Goal: Task Accomplishment & Management: Manage account settings

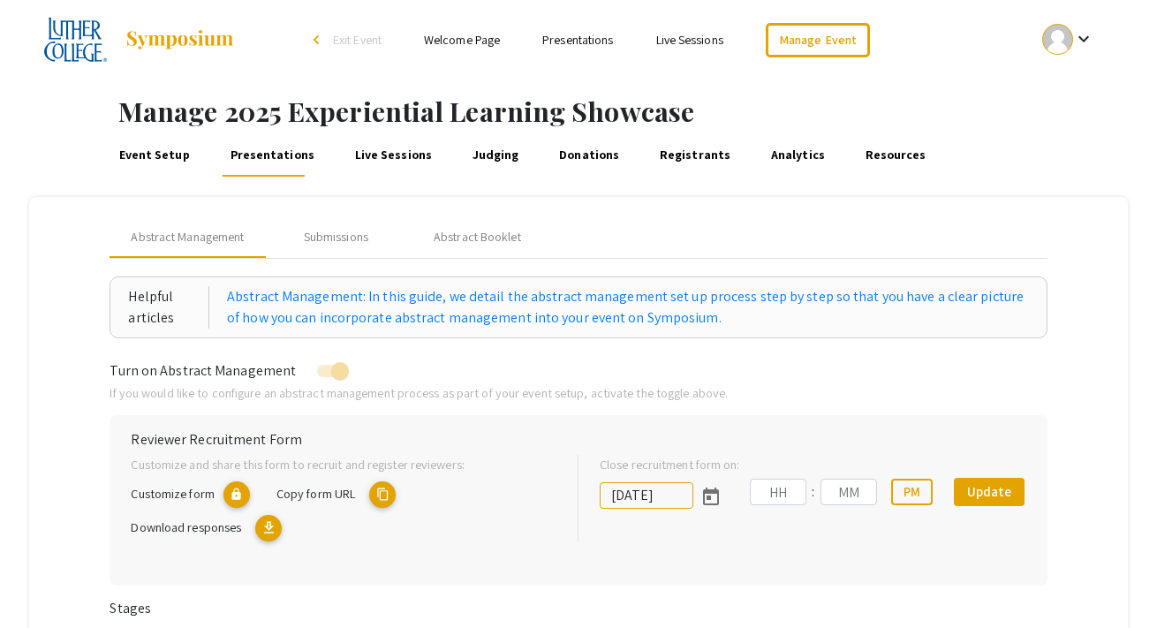
type input "[DATE]"
type input "11"
type input "59"
click at [171, 163] on link "Event Setup" at bounding box center [154, 155] width 77 height 42
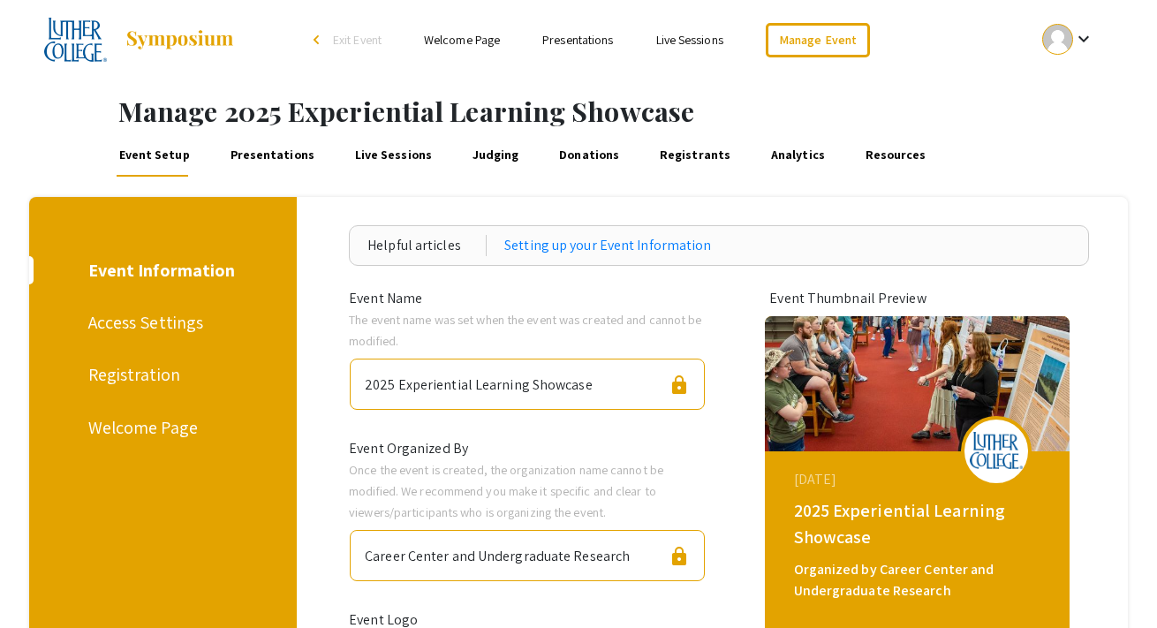
click at [265, 150] on link "Presentations" at bounding box center [272, 155] width 90 height 42
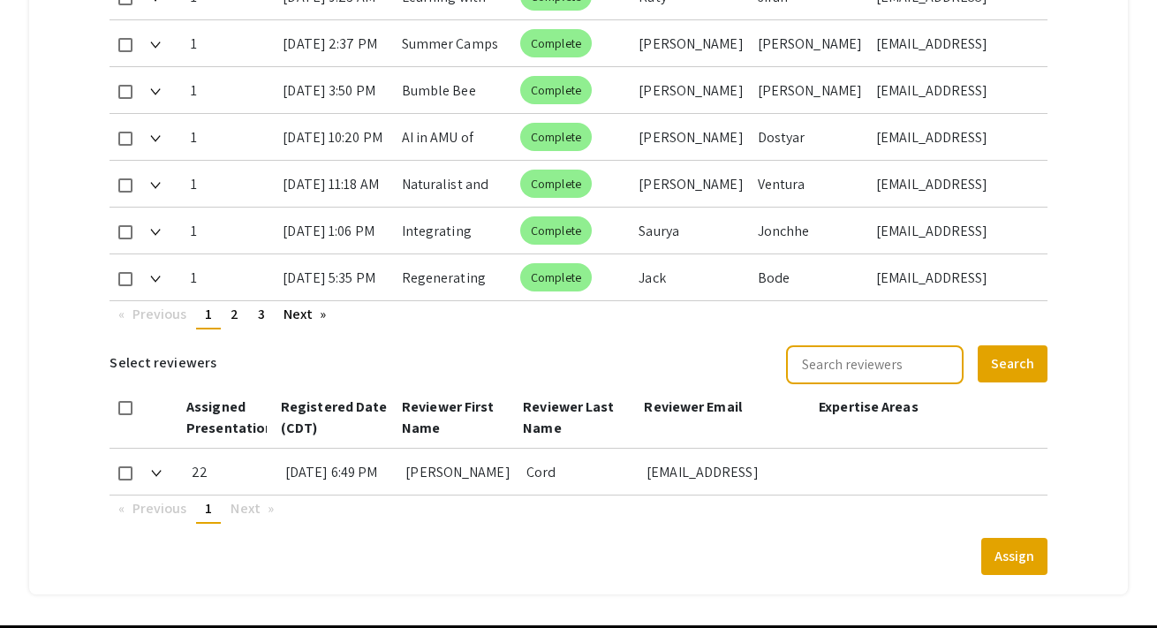
scroll to position [1211, 0]
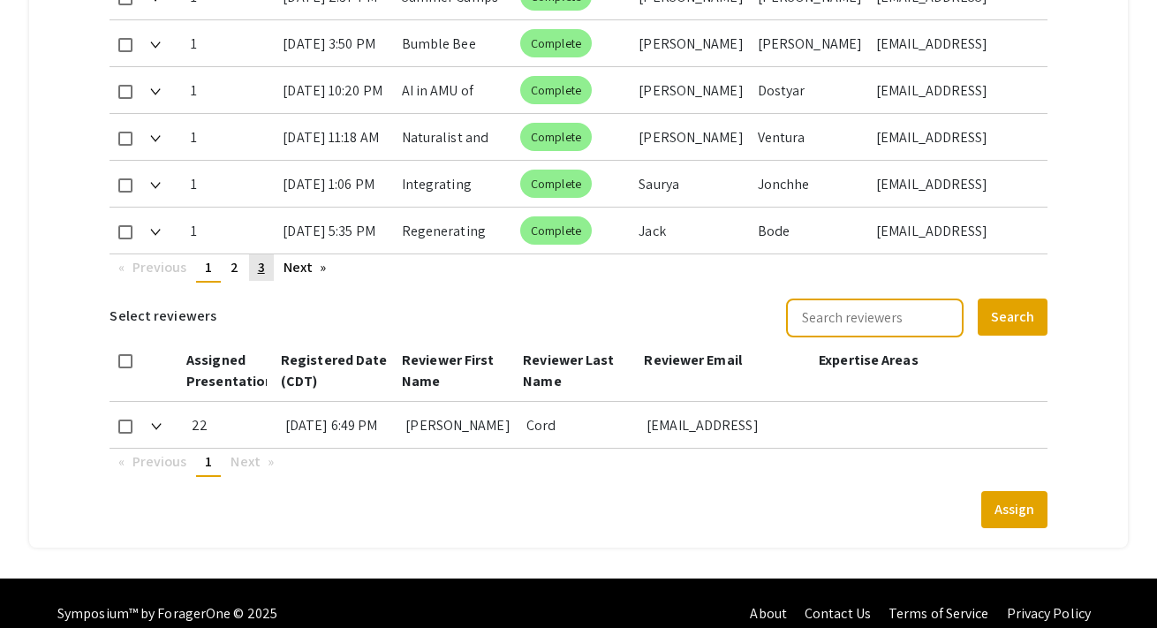
click at [264, 254] on link "page 3" at bounding box center [261, 267] width 25 height 27
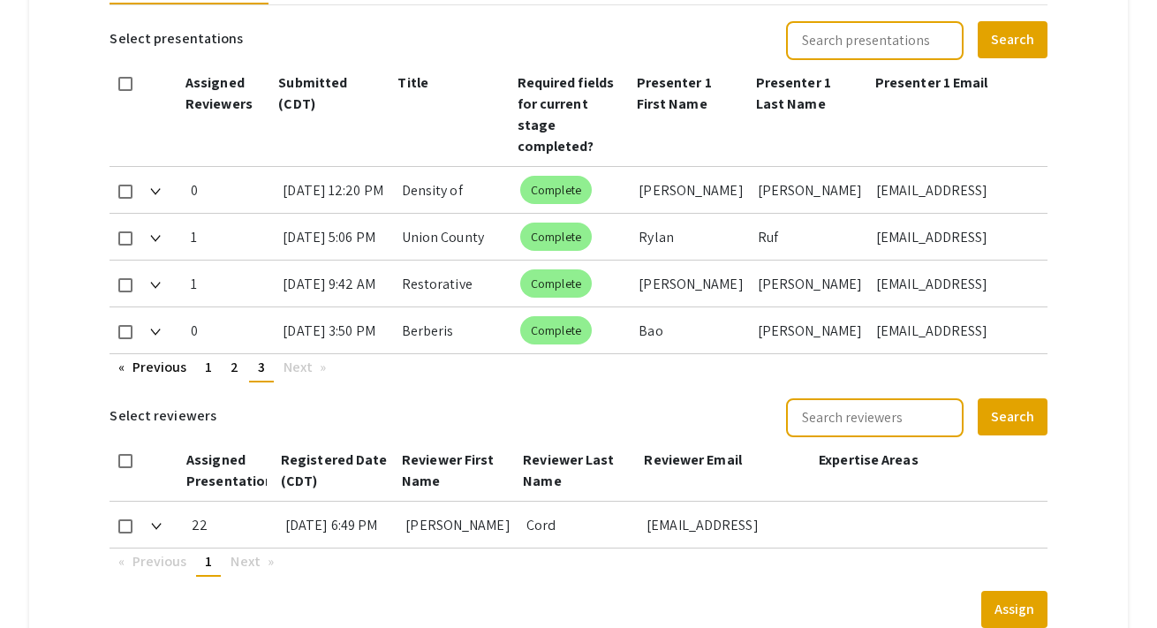
scroll to position [809, 0]
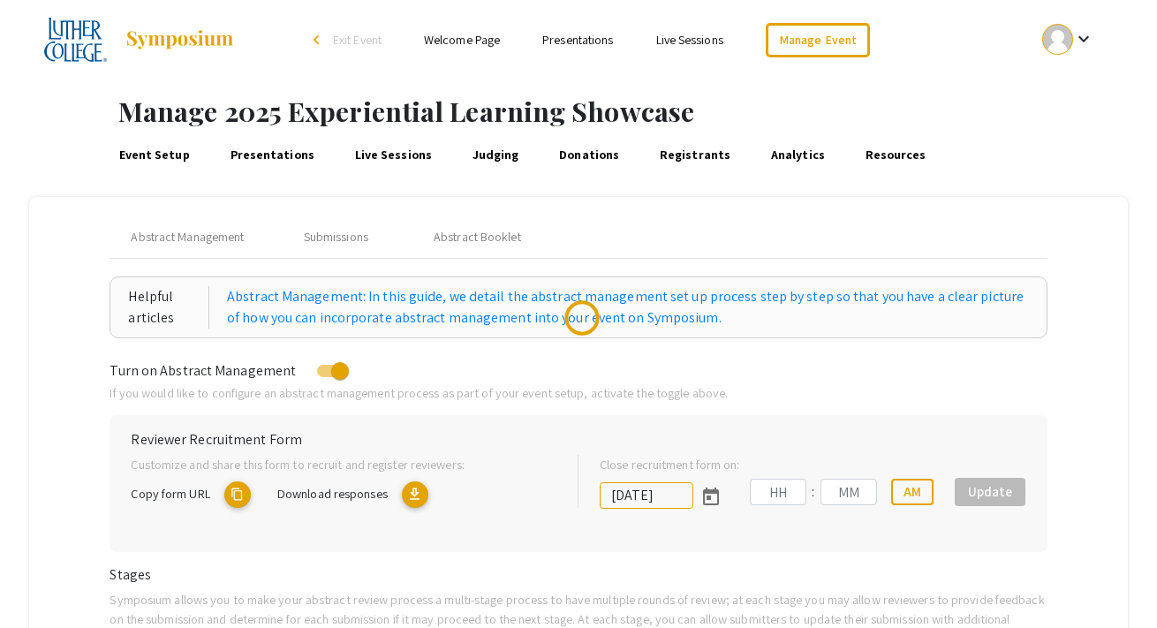
type input "[DATE]"
type input "11"
type input "59"
